Goal: Task Accomplishment & Management: Use online tool/utility

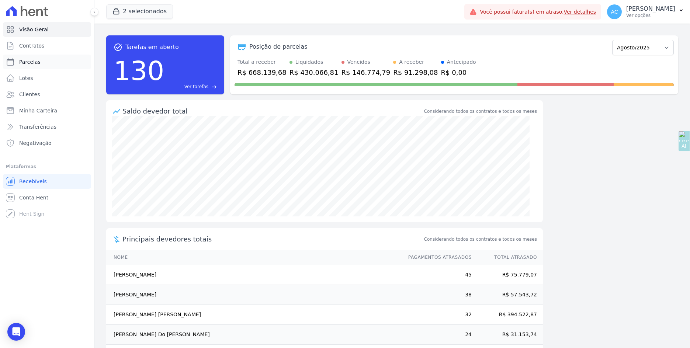
click at [28, 60] on span "Parcelas" at bounding box center [29, 61] width 21 height 7
click at [158, 10] on button "2 selecionados" at bounding box center [139, 11] width 67 height 14
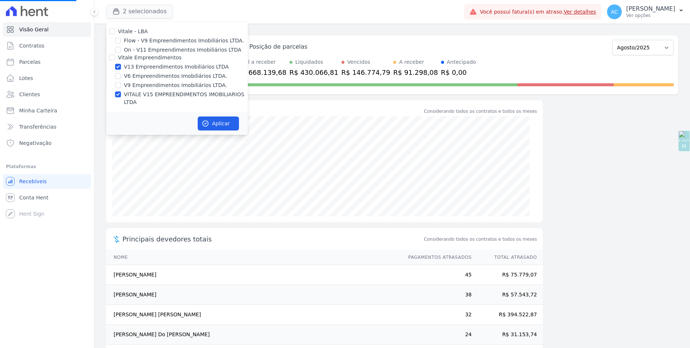
select select
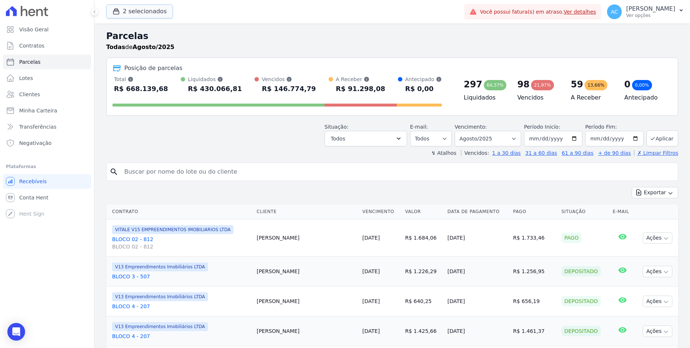
click at [158, 10] on button "2 selecionados" at bounding box center [139, 11] width 67 height 14
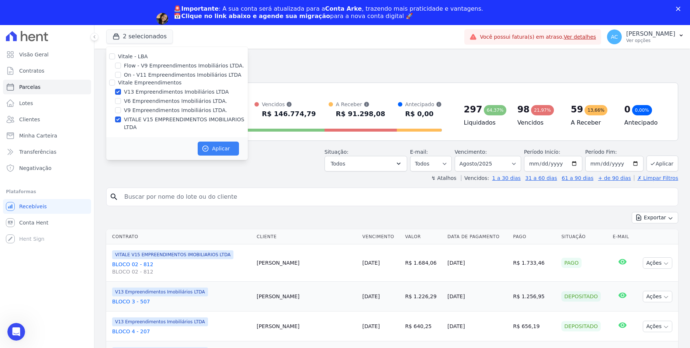
click at [219, 147] on div "Aplicar" at bounding box center [177, 148] width 142 height 23
click at [228, 142] on button "Aplicar" at bounding box center [218, 149] width 41 height 14
select select
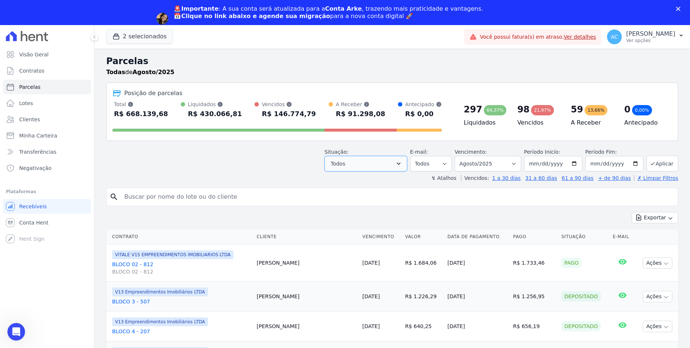
click at [391, 166] on button "Todos" at bounding box center [366, 163] width 83 height 15
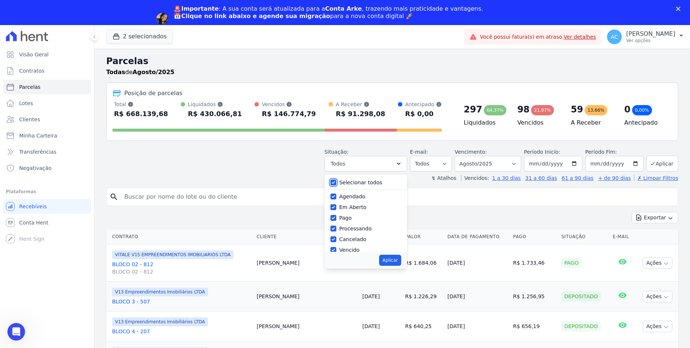
click at [336, 183] on input "Selecionar todos" at bounding box center [333, 183] width 6 height 6
checkbox input "false"
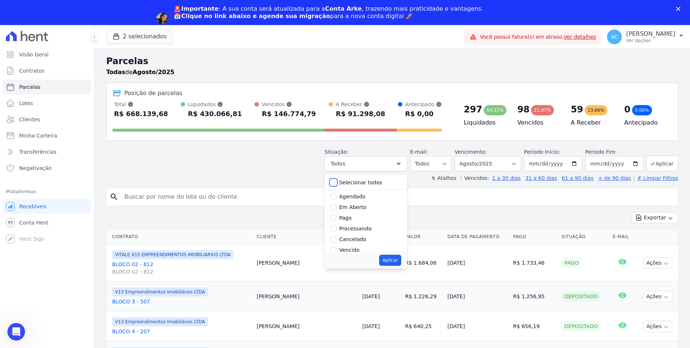
checkbox input "false"
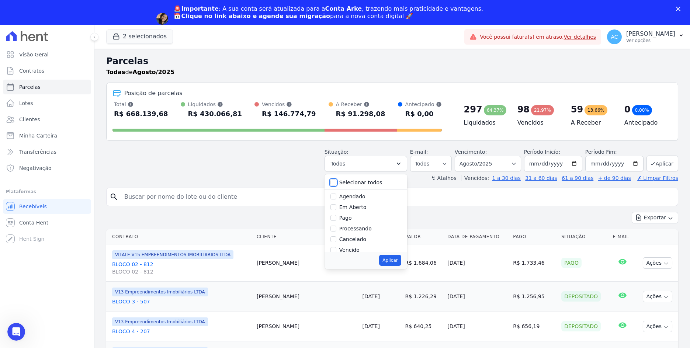
checkbox input "false"
click at [336, 217] on input "Pago" at bounding box center [333, 218] width 6 height 6
checkbox input "true"
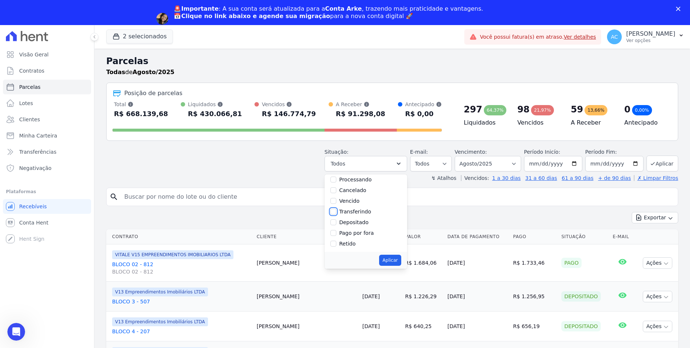
click at [336, 212] on input "Transferindo" at bounding box center [333, 212] width 6 height 6
checkbox input "true"
click at [336, 223] on input "Depositado" at bounding box center [333, 222] width 6 height 6
checkbox input "true"
click at [397, 259] on button "Aplicar" at bounding box center [390, 260] width 22 height 11
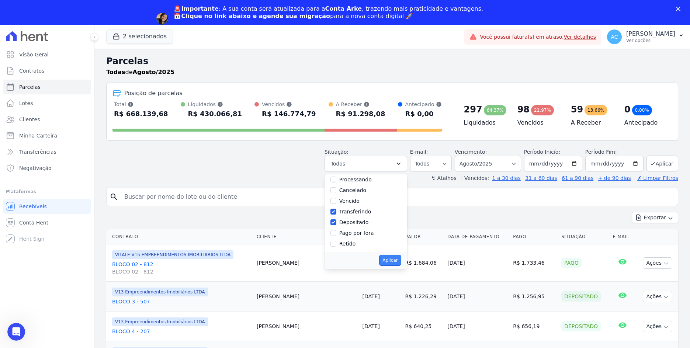
select select "paid"
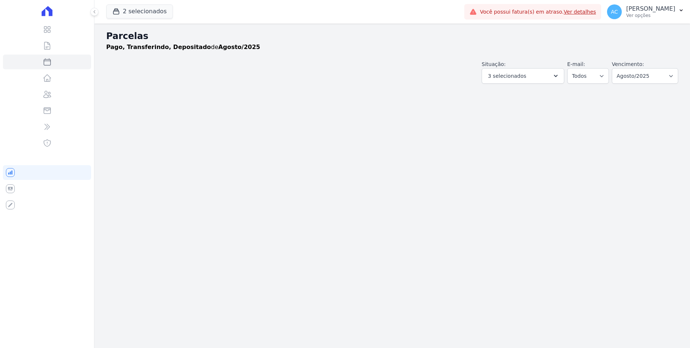
select select
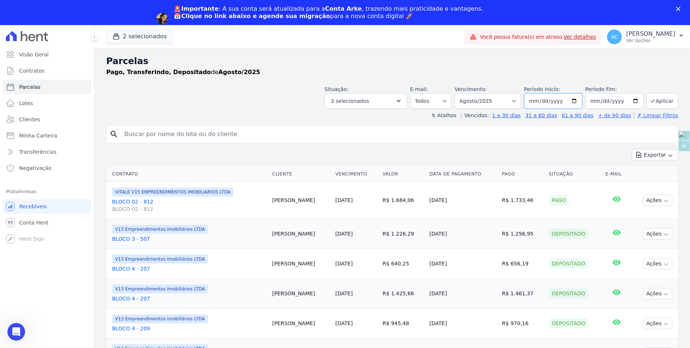
click at [533, 101] on input "2025-08-01" at bounding box center [553, 100] width 58 height 15
type input "[DATE]"
click at [655, 98] on button "Aplicar" at bounding box center [663, 101] width 32 height 16
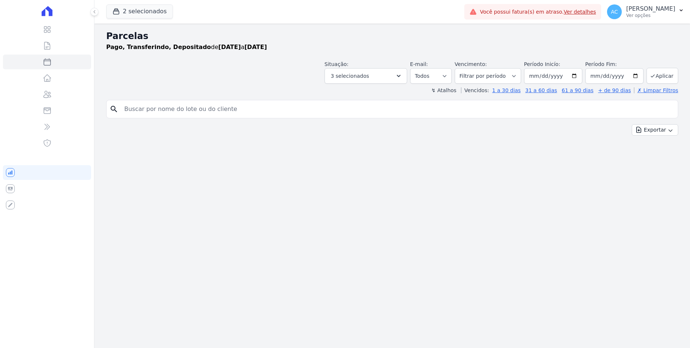
select select
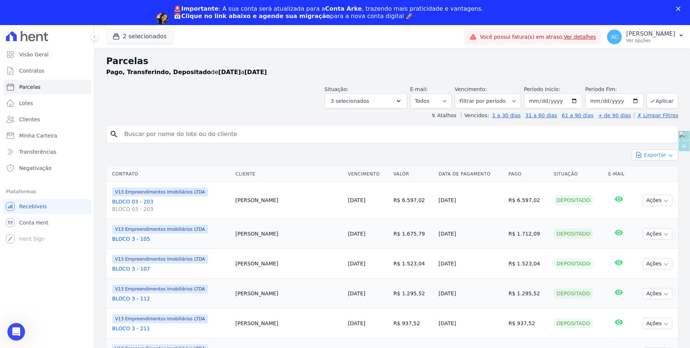
click at [658, 157] on button "Exportar" at bounding box center [655, 154] width 46 height 11
click at [651, 185] on span "Exportar CSV" at bounding box center [654, 184] width 39 height 7
